Goal: Use online tool/utility

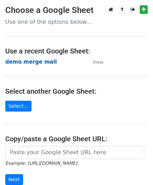
click at [29, 64] on strong "demo merge mail" at bounding box center [30, 62] width 51 height 6
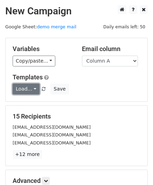
click at [31, 88] on link "Load..." at bounding box center [26, 89] width 27 height 11
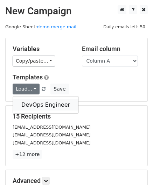
click at [29, 100] on link "DevOps Engineer" at bounding box center [45, 104] width 65 height 11
